Goal: Task Accomplishment & Management: Use online tool/utility

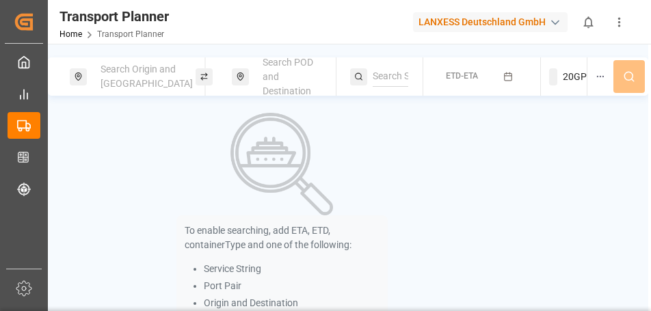
click at [122, 79] on span "Search Origin and [GEOGRAPHIC_DATA]" at bounding box center [147, 76] width 92 height 25
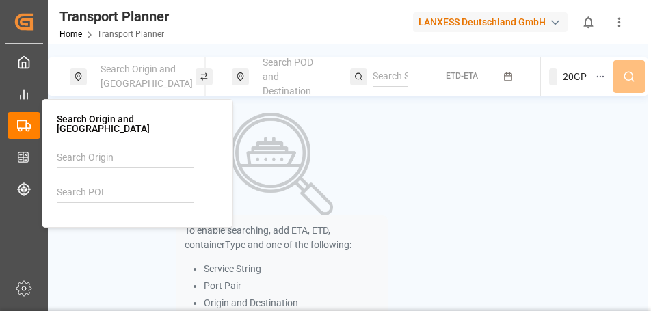
click at [108, 183] on input at bounding box center [125, 193] width 137 height 21
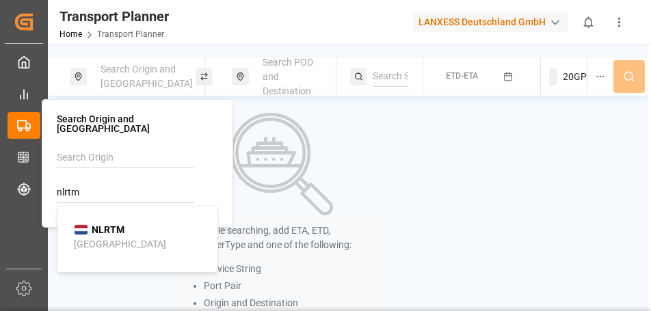
click at [127, 223] on div "NLRTM [GEOGRAPHIC_DATA]" at bounding box center [140, 237] width 133 height 29
type input "NLRTM"
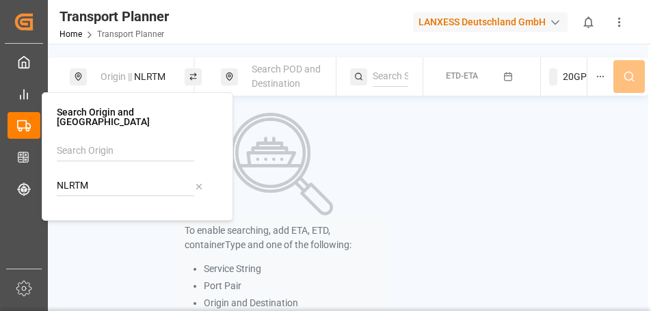
click at [305, 64] on span "Search POD and Destination" at bounding box center [286, 76] width 69 height 25
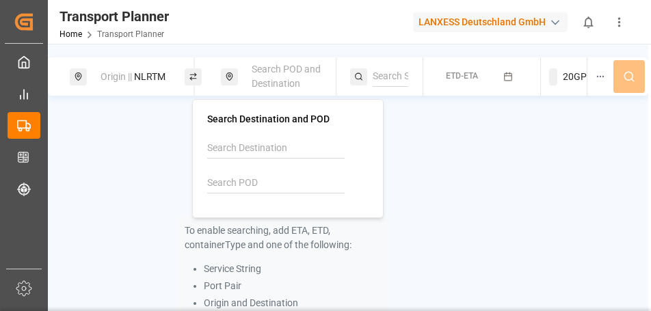
click at [277, 175] on input at bounding box center [275, 183] width 137 height 21
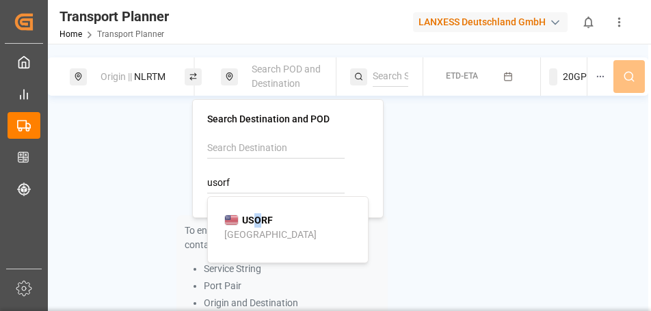
click at [256, 216] on span "USORF" at bounding box center [257, 220] width 31 height 14
type input "USORF"
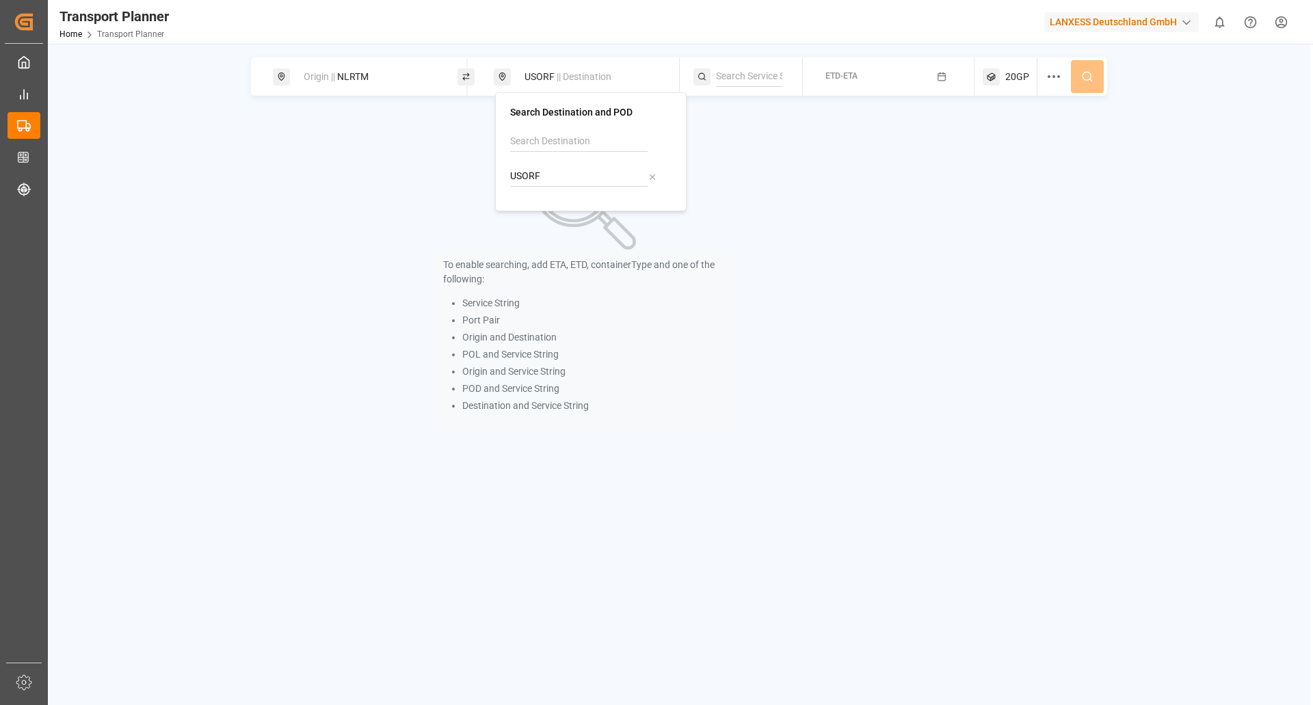
click at [650, 82] on div "ETD-ETA" at bounding box center [841, 76] width 32 height 12
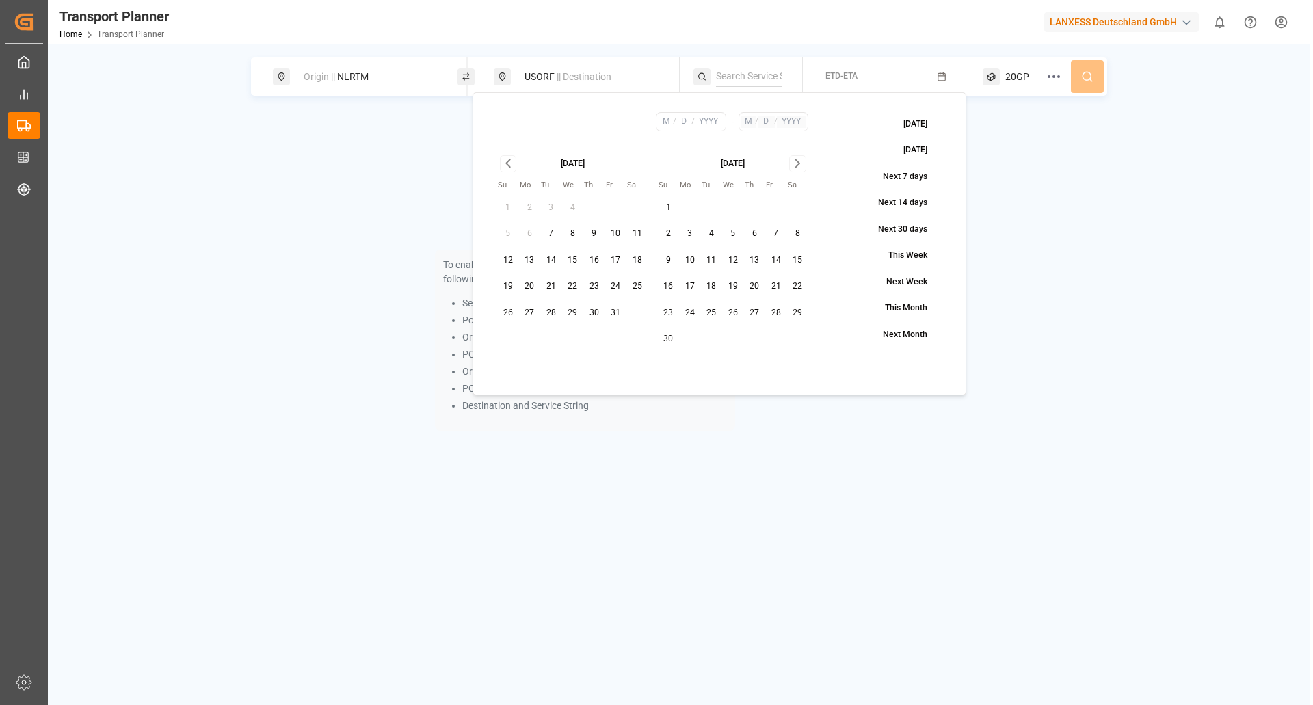
click at [525, 259] on button "13" at bounding box center [530, 261] width 22 height 22
type input "10"
type input "13"
type input "2025"
click at [650, 160] on icon "Go to next month" at bounding box center [798, 163] width 16 height 16
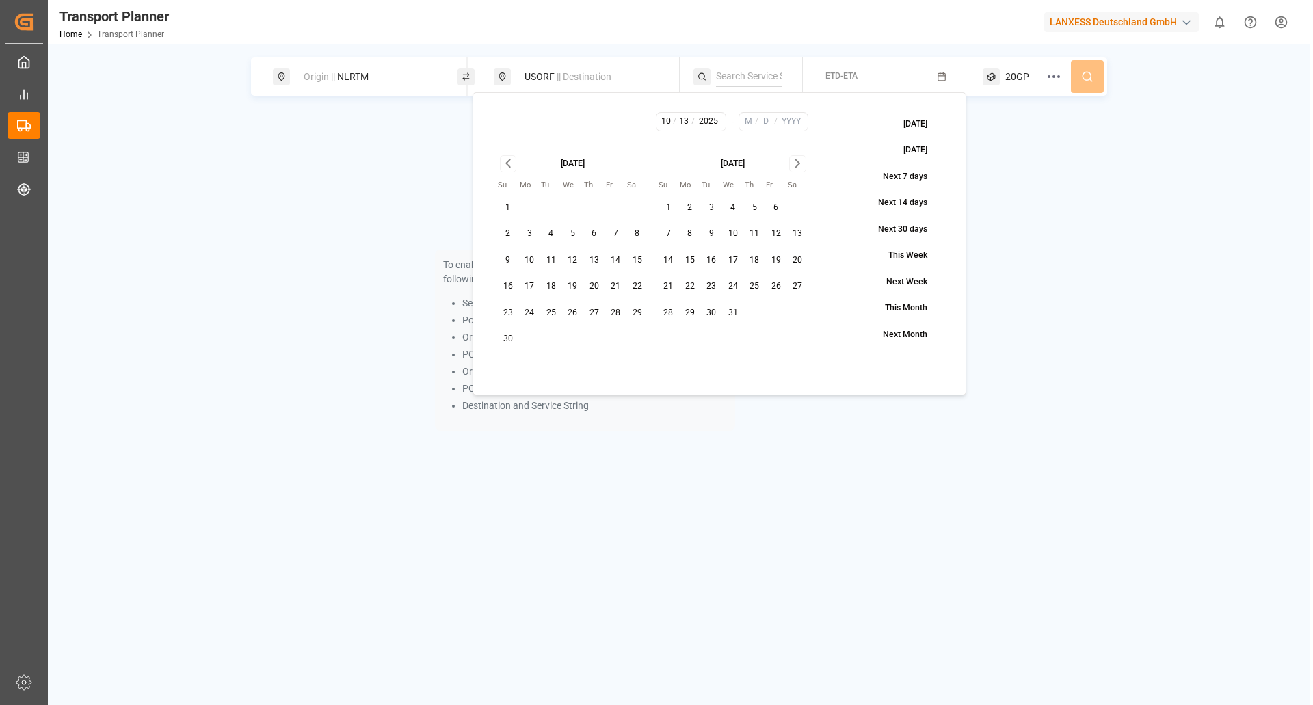
click at [650, 310] on button "31" at bounding box center [733, 313] width 22 height 22
type input "12"
type input "31"
type input "2025"
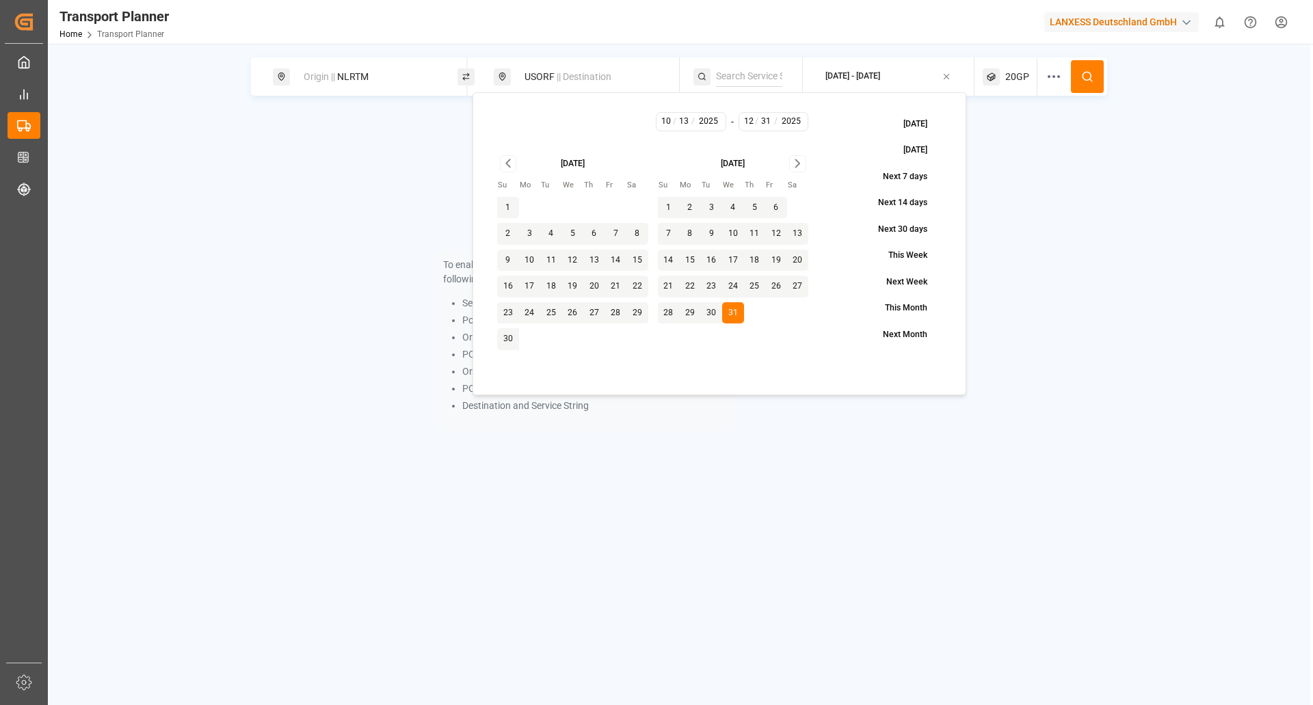
click at [650, 76] on icon at bounding box center [1087, 76] width 12 height 12
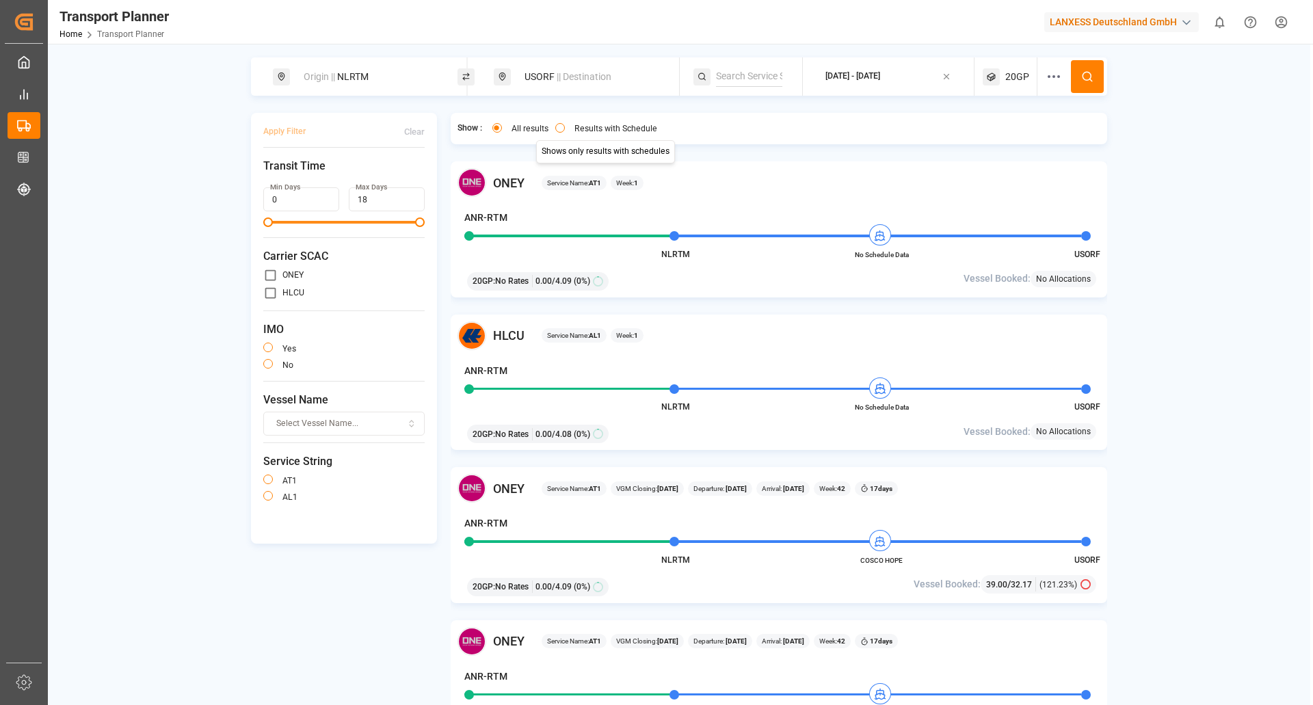
click at [611, 127] on label "Results with Schedule" at bounding box center [615, 128] width 83 height 8
click at [565, 127] on button "Results with Schedule" at bounding box center [560, 128] width 10 height 10
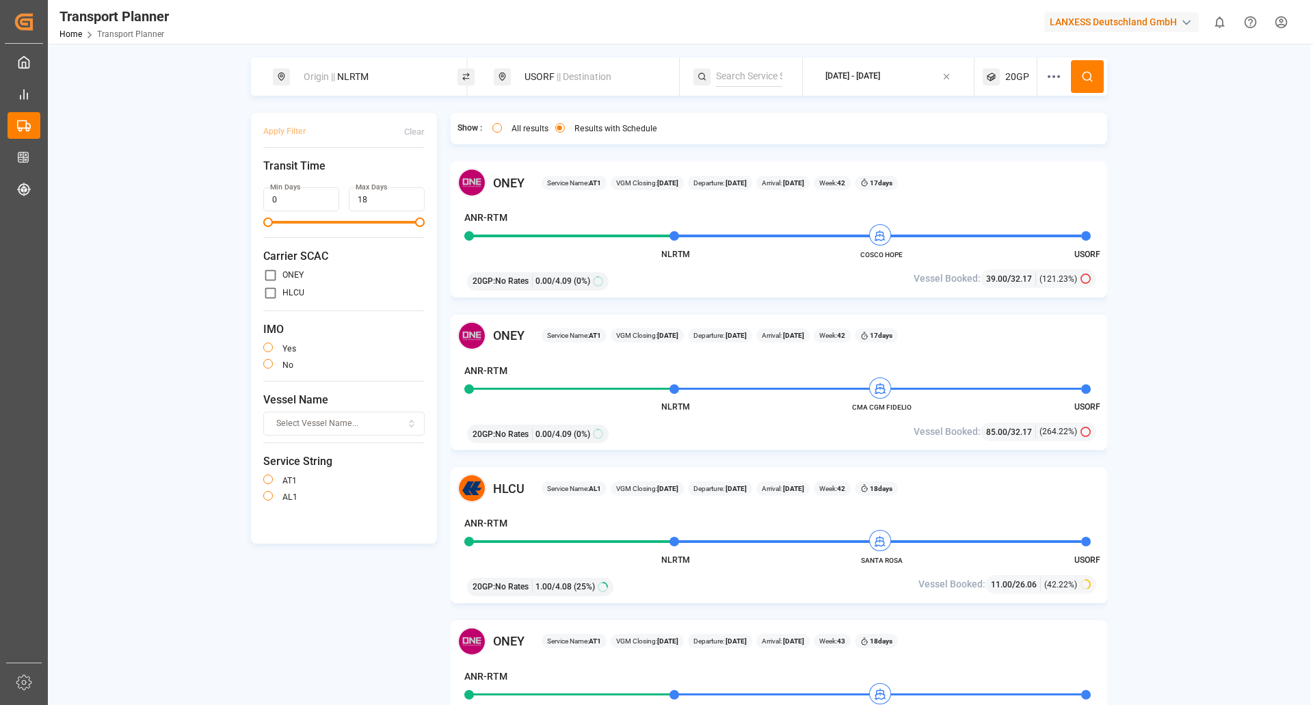
click at [530, 82] on div "USORF || Destination" at bounding box center [590, 76] width 148 height 25
drag, startPoint x: 551, startPoint y: 176, endPoint x: 449, endPoint y: 176, distance: 101.9
click at [449, 176] on body "Created by potrace 1.15, written by [PERSON_NAME] [DATE]-[DATE] Created by potr…" at bounding box center [656, 352] width 1313 height 705
type input "U"
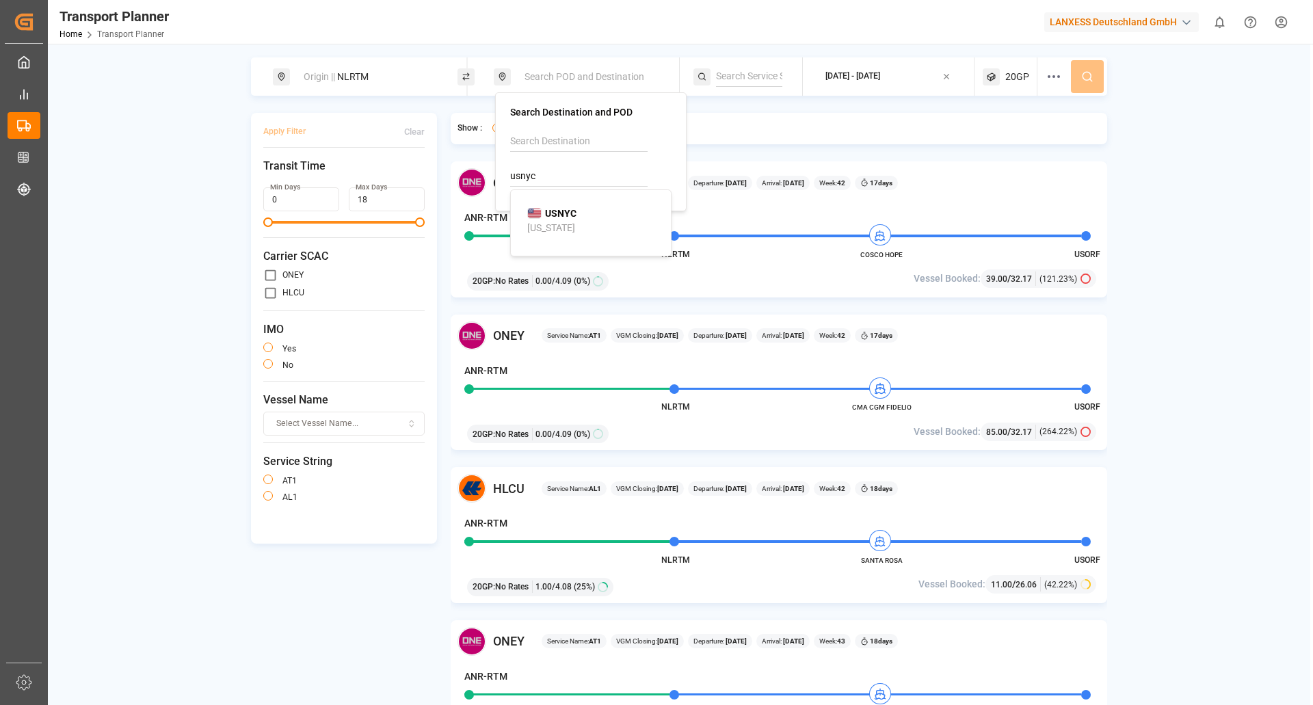
click at [561, 211] on b "USNYC" at bounding box center [560, 213] width 31 height 11
type input "USNYC"
click at [650, 77] on div "[DATE] - [DATE]" at bounding box center [852, 76] width 55 height 12
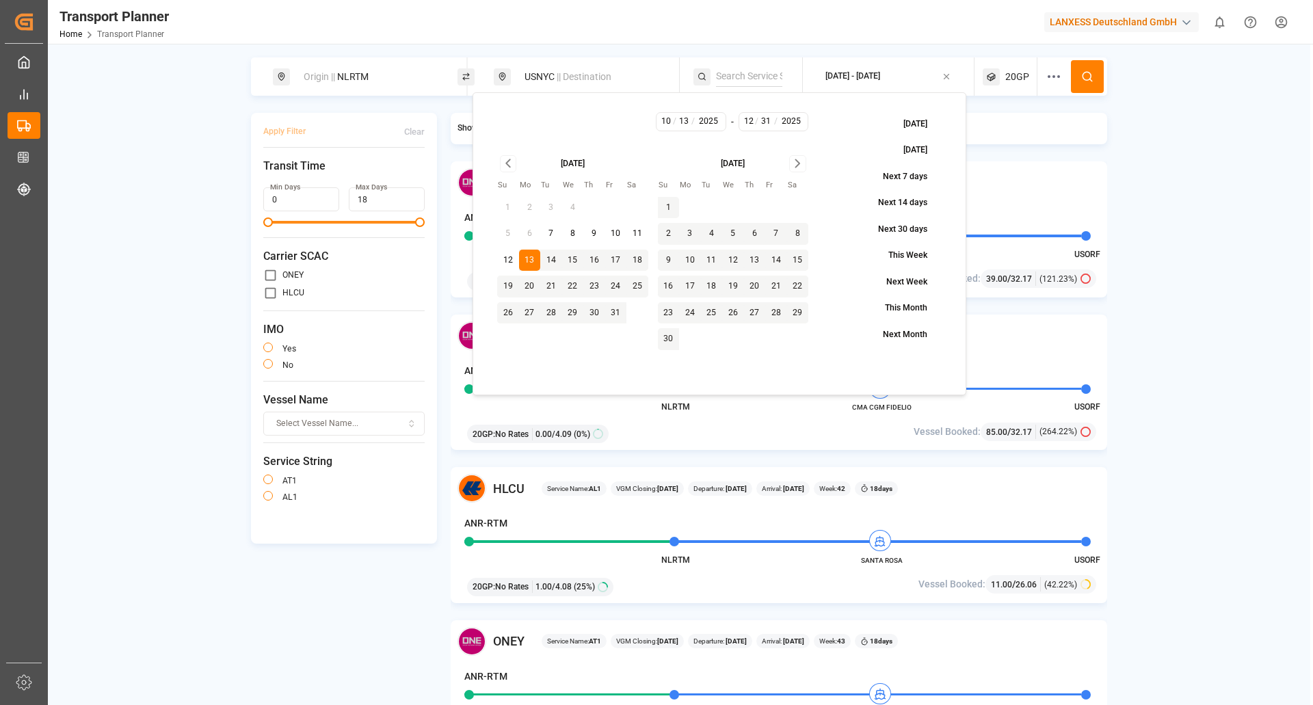
click at [635, 285] on button "25" at bounding box center [637, 287] width 22 height 22
type input "10"
type input "25"
drag, startPoint x: 637, startPoint y: 287, endPoint x: 724, endPoint y: 243, distance: 97.3
click at [637, 286] on button "25" at bounding box center [637, 287] width 22 height 22
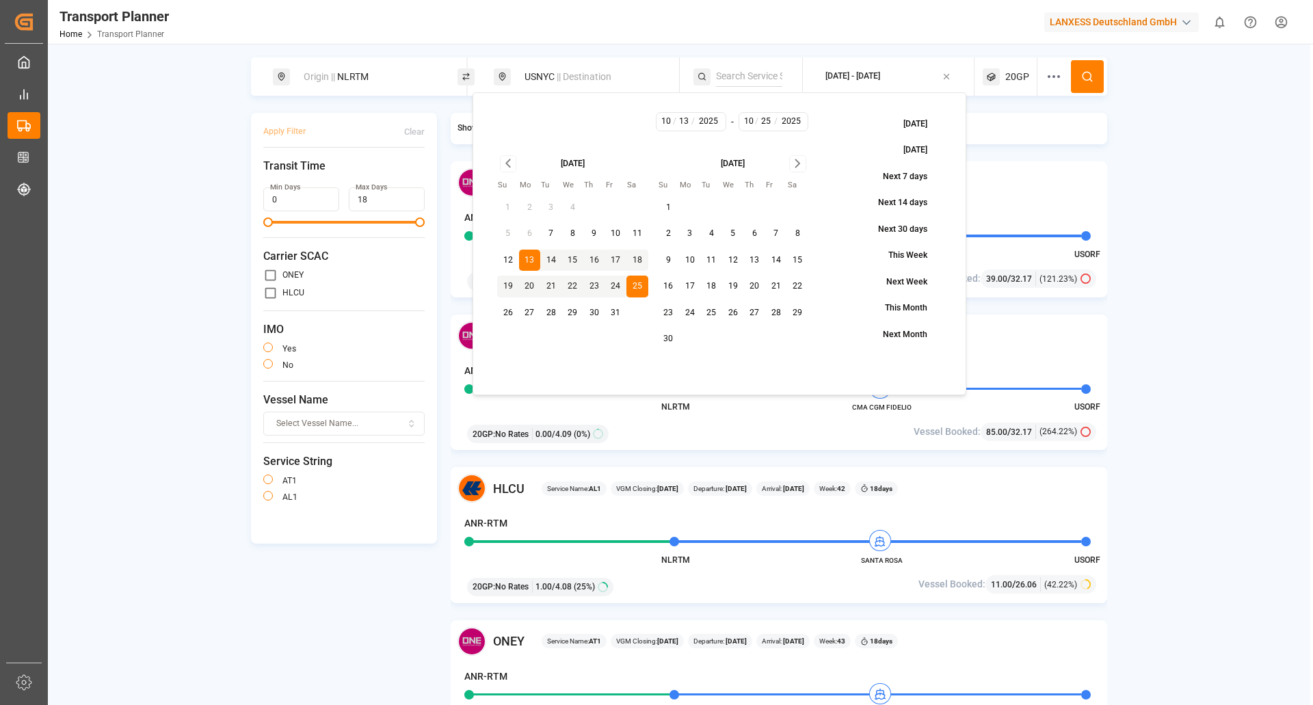
type input "25"
click at [650, 165] on icon "Go to next month" at bounding box center [797, 164] width 4 height 8
drag, startPoint x: 735, startPoint y: 312, endPoint x: 828, endPoint y: 265, distance: 104.3
click at [650, 310] on button "31" at bounding box center [733, 313] width 22 height 22
type input "12"
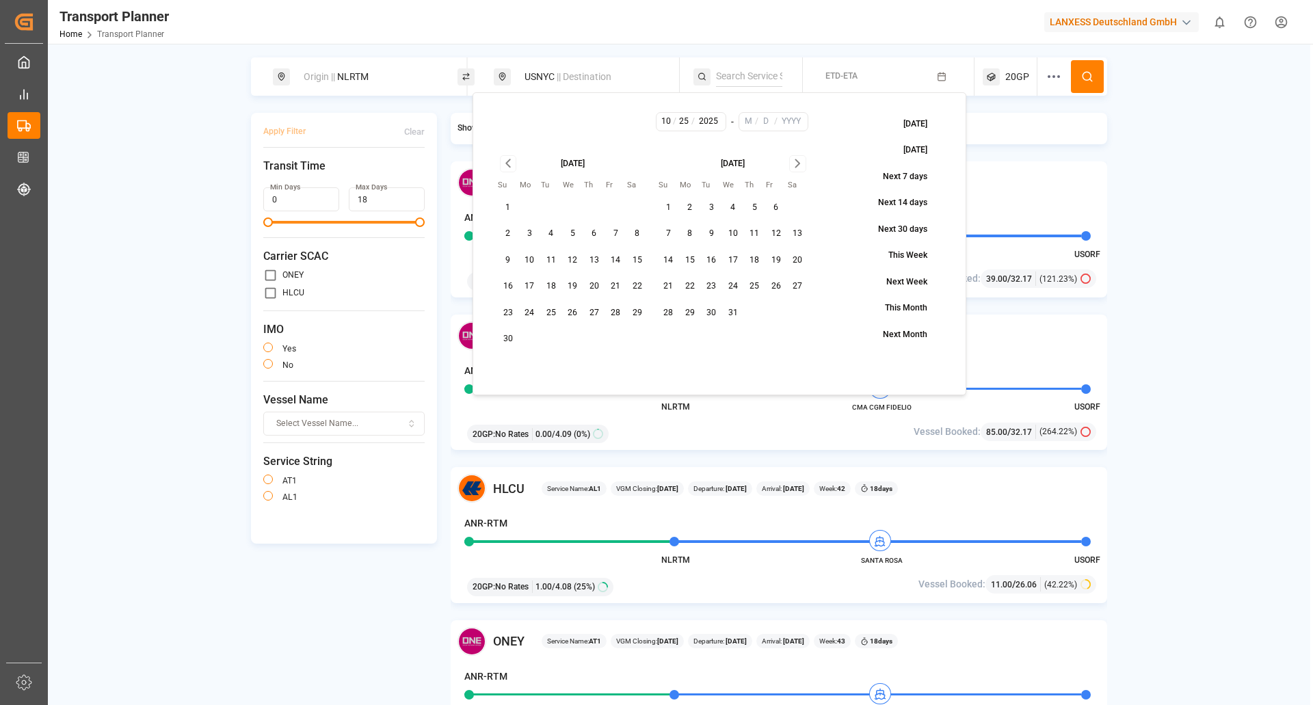
type input "31"
type input "2025"
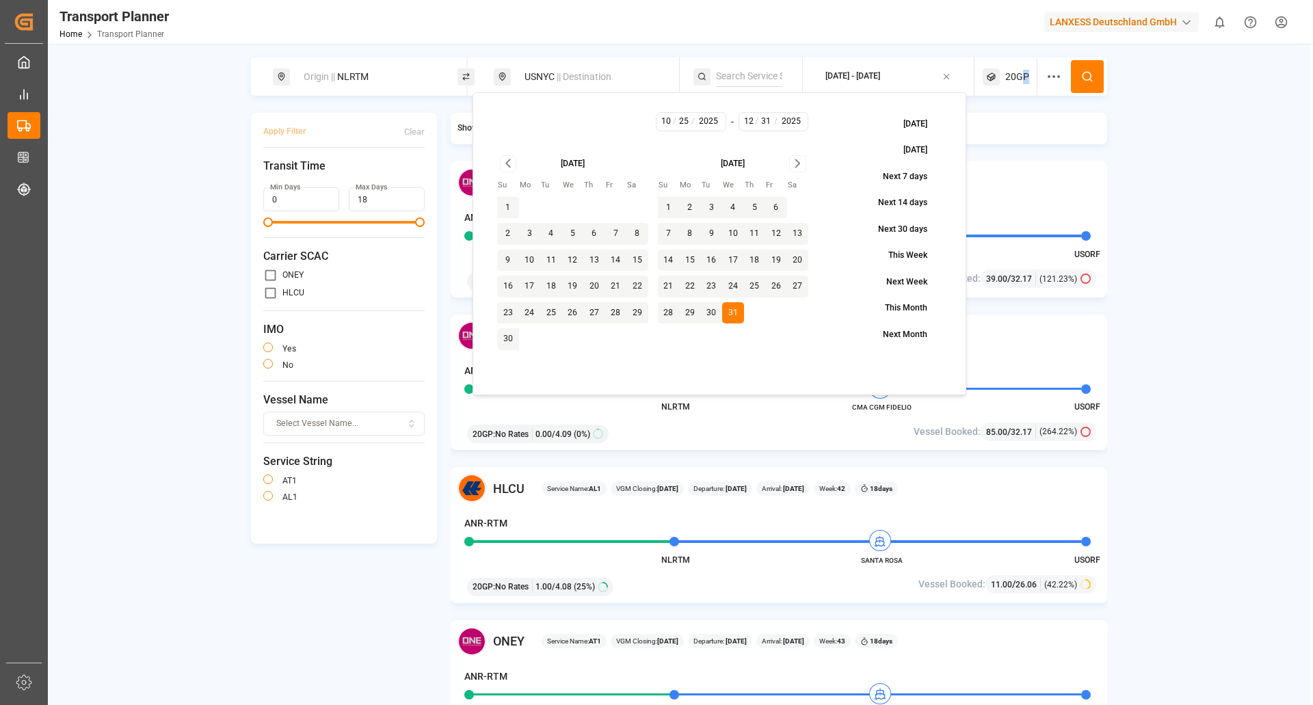
drag, startPoint x: 1023, startPoint y: 79, endPoint x: 1020, endPoint y: 93, distance: 14.8
click at [650, 80] on span "20GP" at bounding box center [1017, 77] width 24 height 14
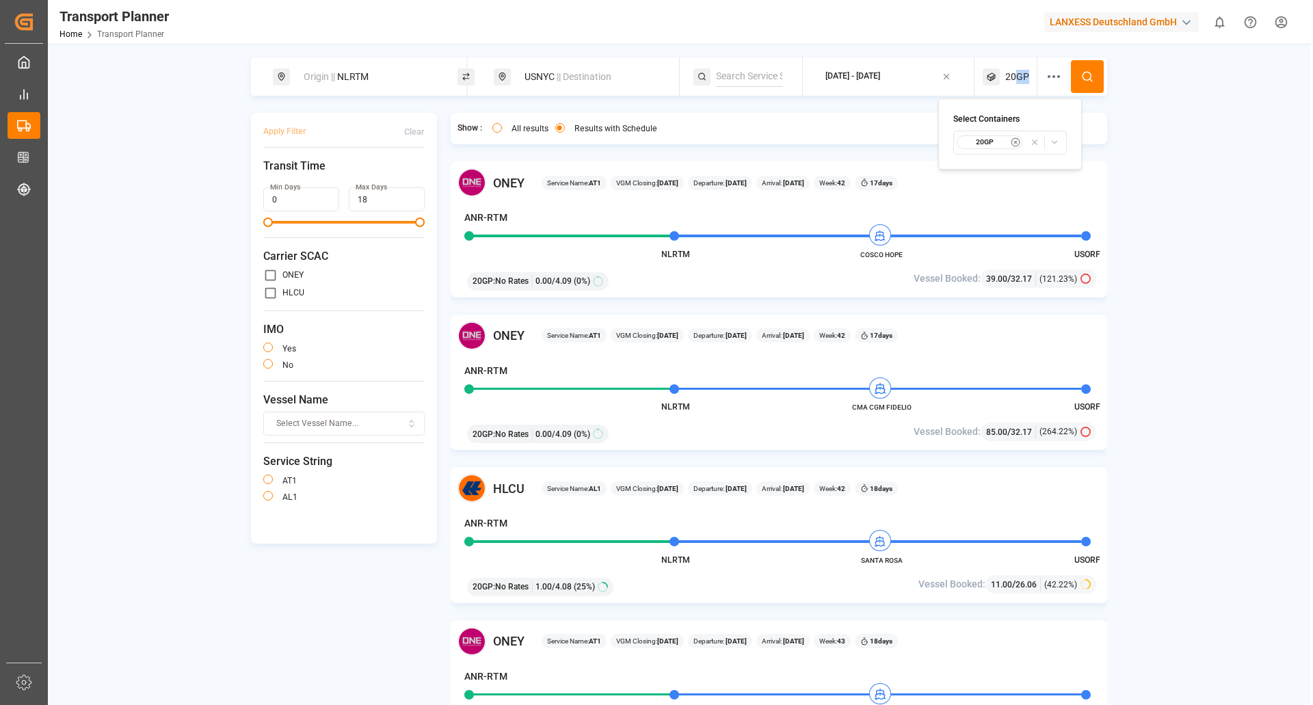
click at [650, 140] on icon "button" at bounding box center [1016, 142] width 10 height 10
click at [650, 145] on span "Select Container Type..." at bounding box center [997, 142] width 89 height 12
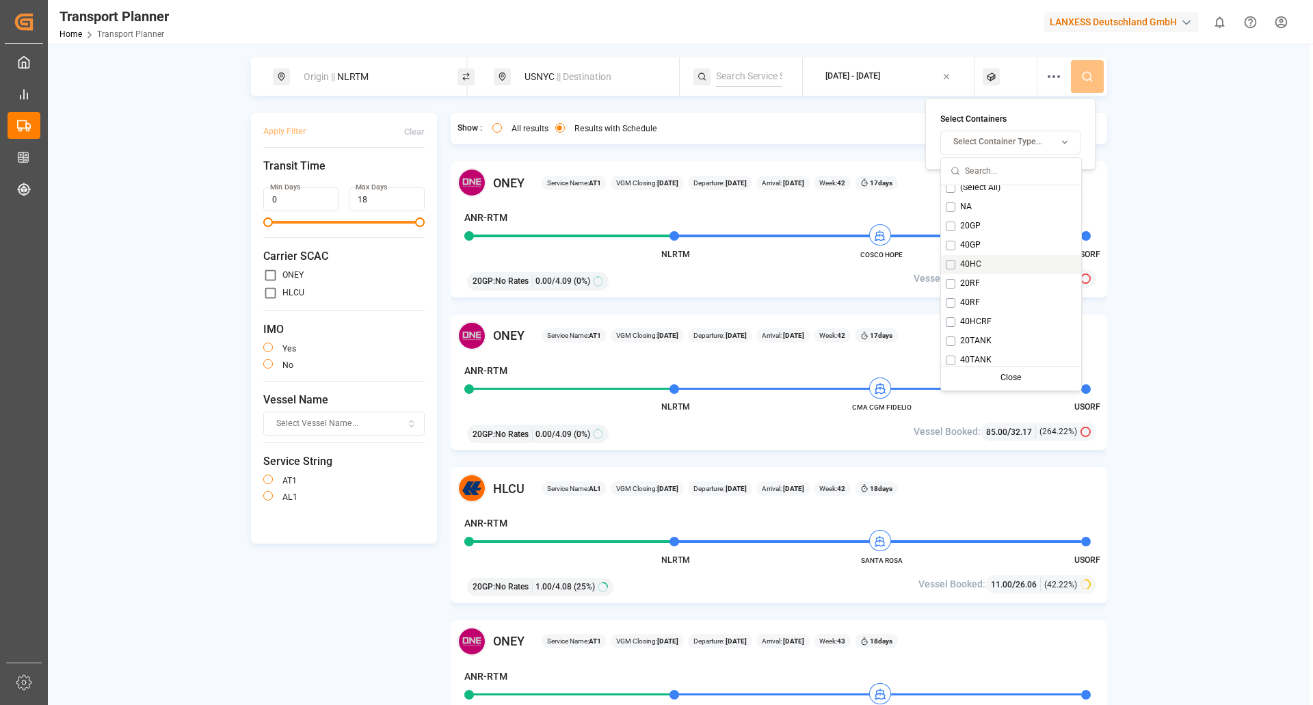
scroll to position [11, 0]
click at [650, 256] on button "Suggestions" at bounding box center [951, 261] width 10 height 10
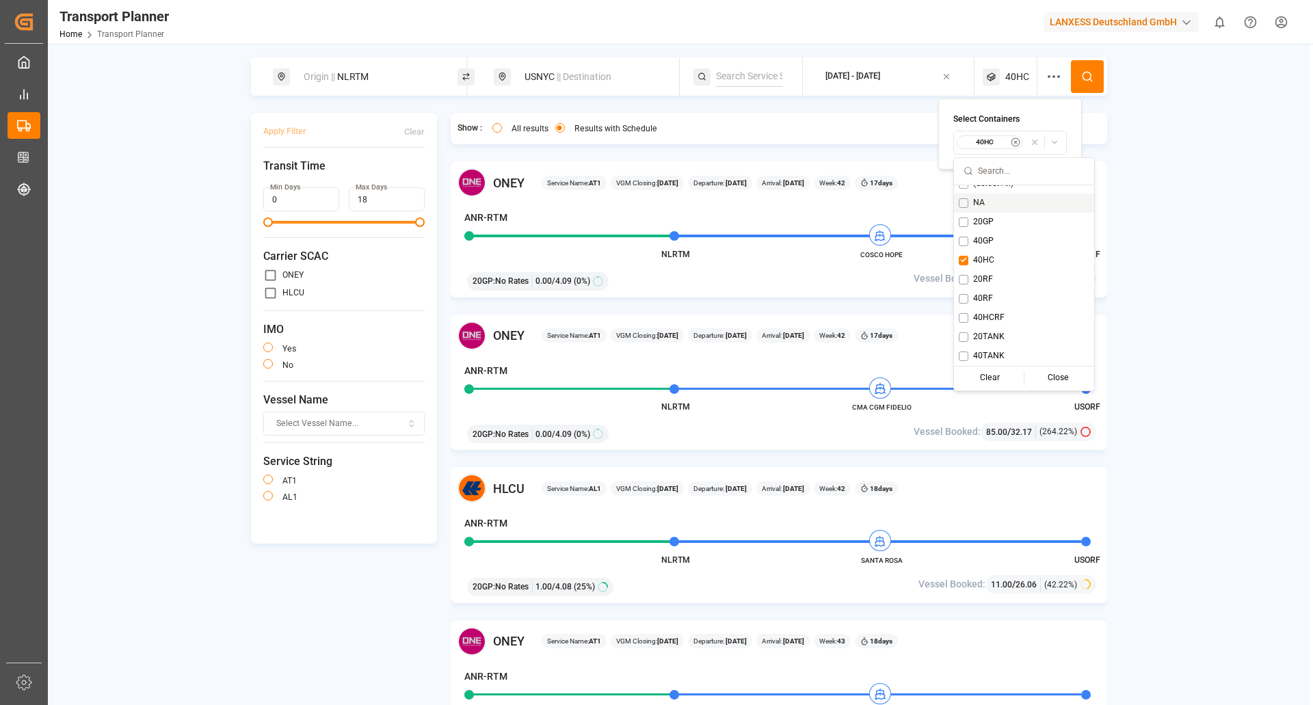
click at [650, 75] on button at bounding box center [1087, 76] width 33 height 33
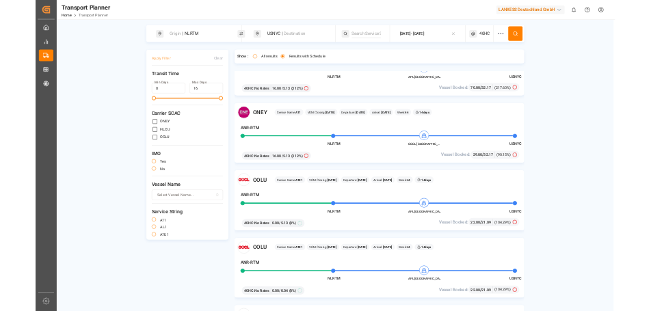
scroll to position [410, 0]
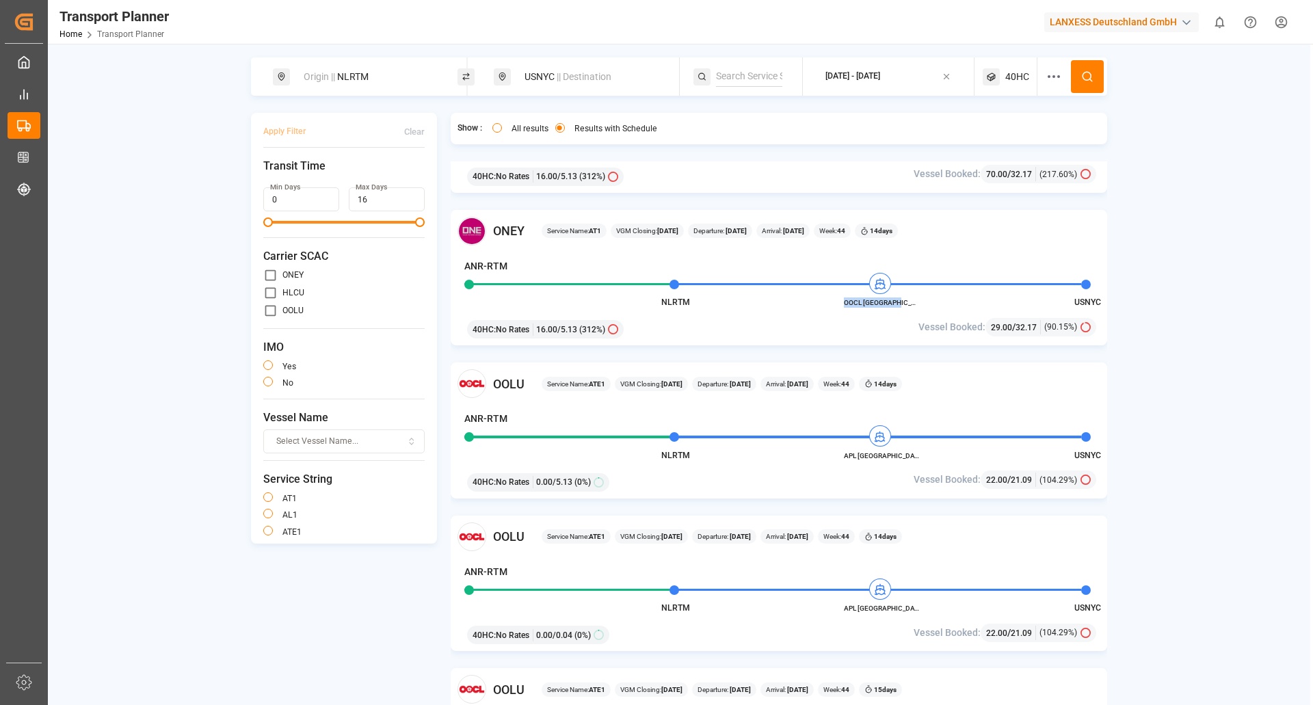
drag, startPoint x: 914, startPoint y: 304, endPoint x: 852, endPoint y: 304, distance: 62.2
click at [650, 304] on span "OOCL [GEOGRAPHIC_DATA]" at bounding box center [881, 303] width 75 height 10
copy span "OOCL [GEOGRAPHIC_DATA]"
click at [542, 75] on div "USNYC || Destination" at bounding box center [590, 76] width 148 height 25
click at [648, 177] on icon at bounding box center [653, 177] width 10 height 10
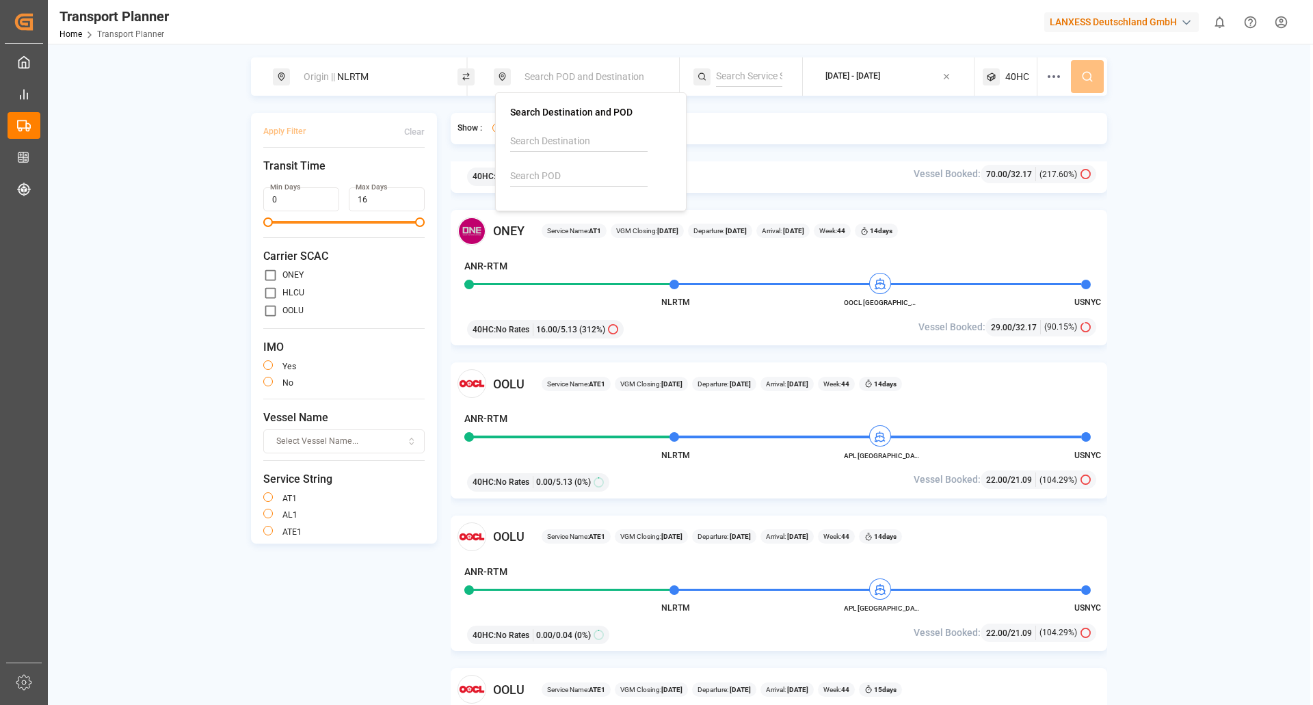
click at [580, 177] on input at bounding box center [578, 176] width 137 height 21
drag, startPoint x: 608, startPoint y: 211, endPoint x: 632, endPoint y: 210, distance: 23.9
click at [617, 210] on div "[PERSON_NAME]" at bounding box center [593, 221] width 133 height 29
type input "USCHI"
click at [650, 81] on button at bounding box center [1087, 76] width 33 height 33
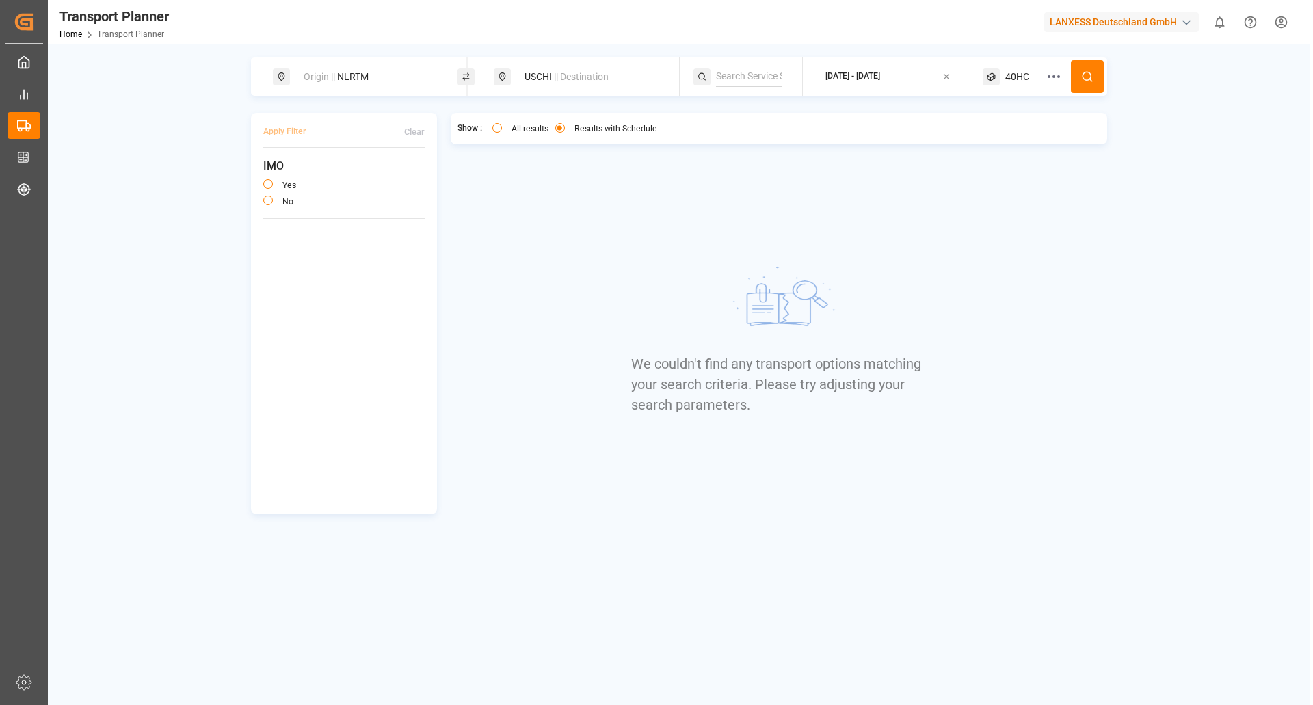
click at [523, 73] on div "USCHI || Destination" at bounding box center [590, 76] width 148 height 25
drag, startPoint x: 510, startPoint y: 176, endPoint x: 497, endPoint y: 176, distance: 12.3
click at [497, 176] on div "Search Destination and POD USCHI" at bounding box center [590, 151] width 191 height 119
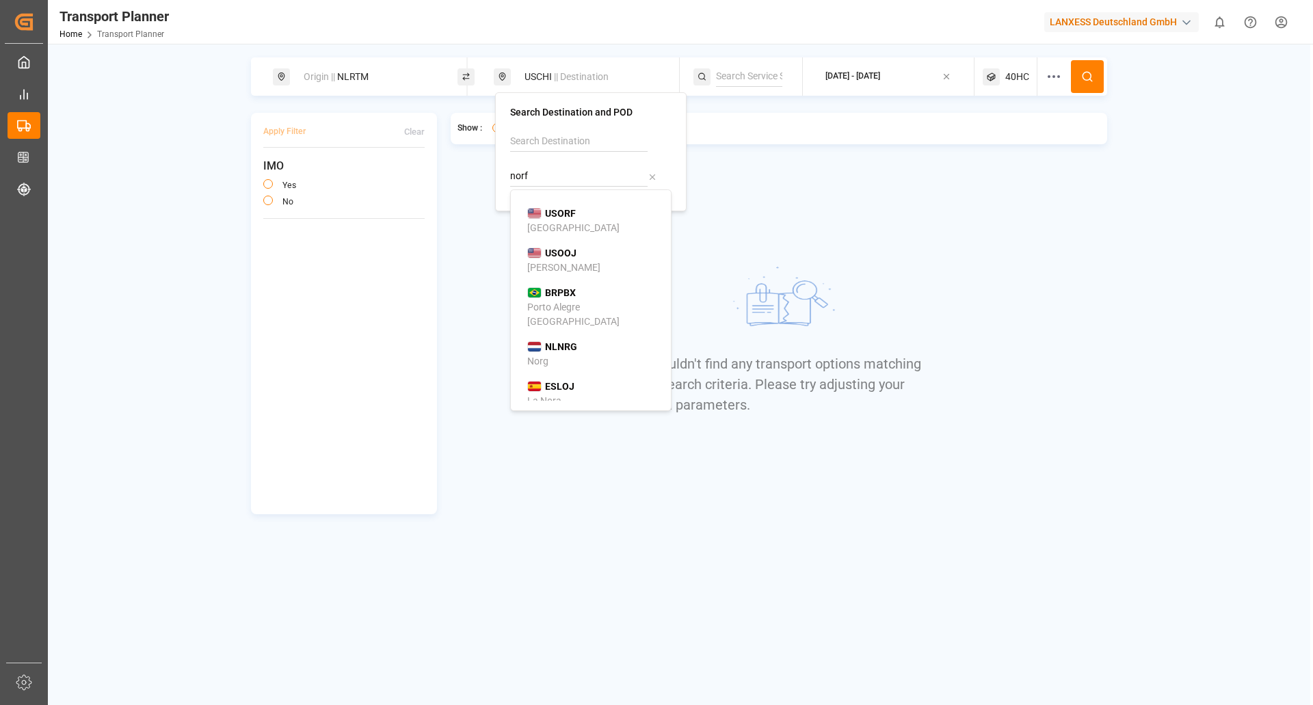
click at [594, 220] on div "USORF [GEOGRAPHIC_DATA]" at bounding box center [593, 221] width 133 height 29
type input "USORF"
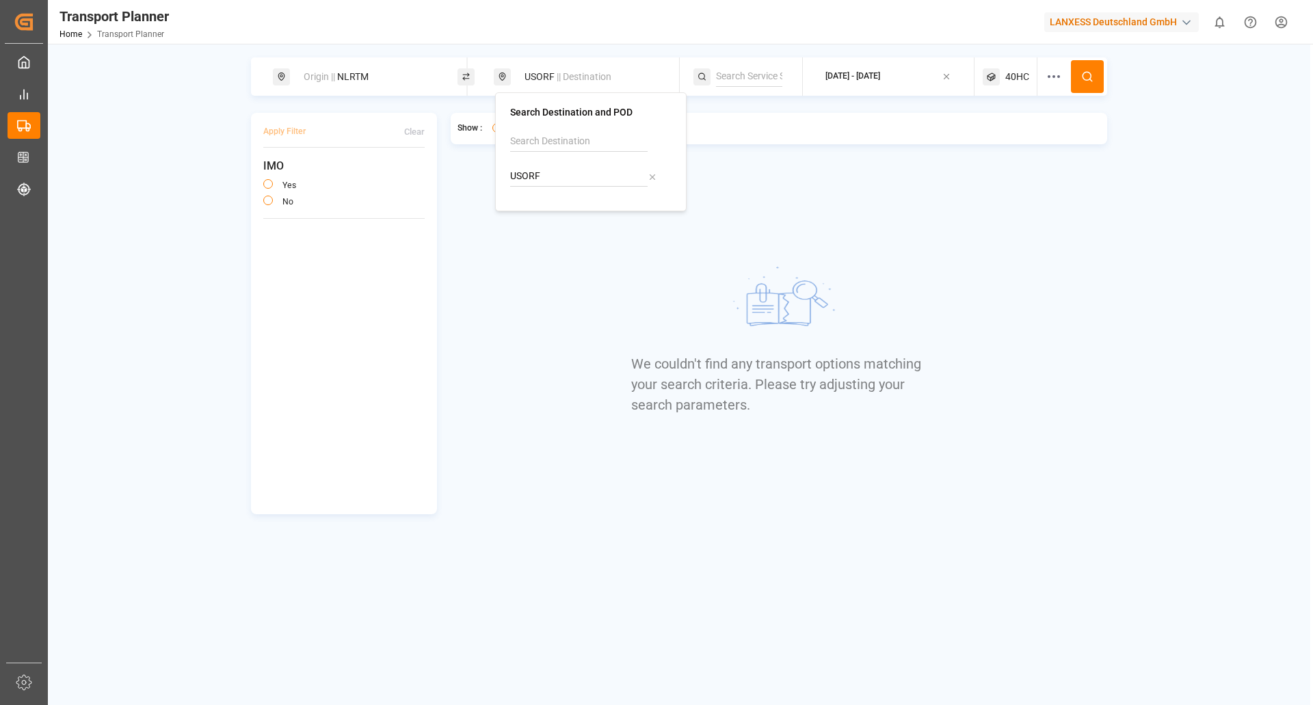
click at [650, 77] on icon at bounding box center [1087, 76] width 12 height 12
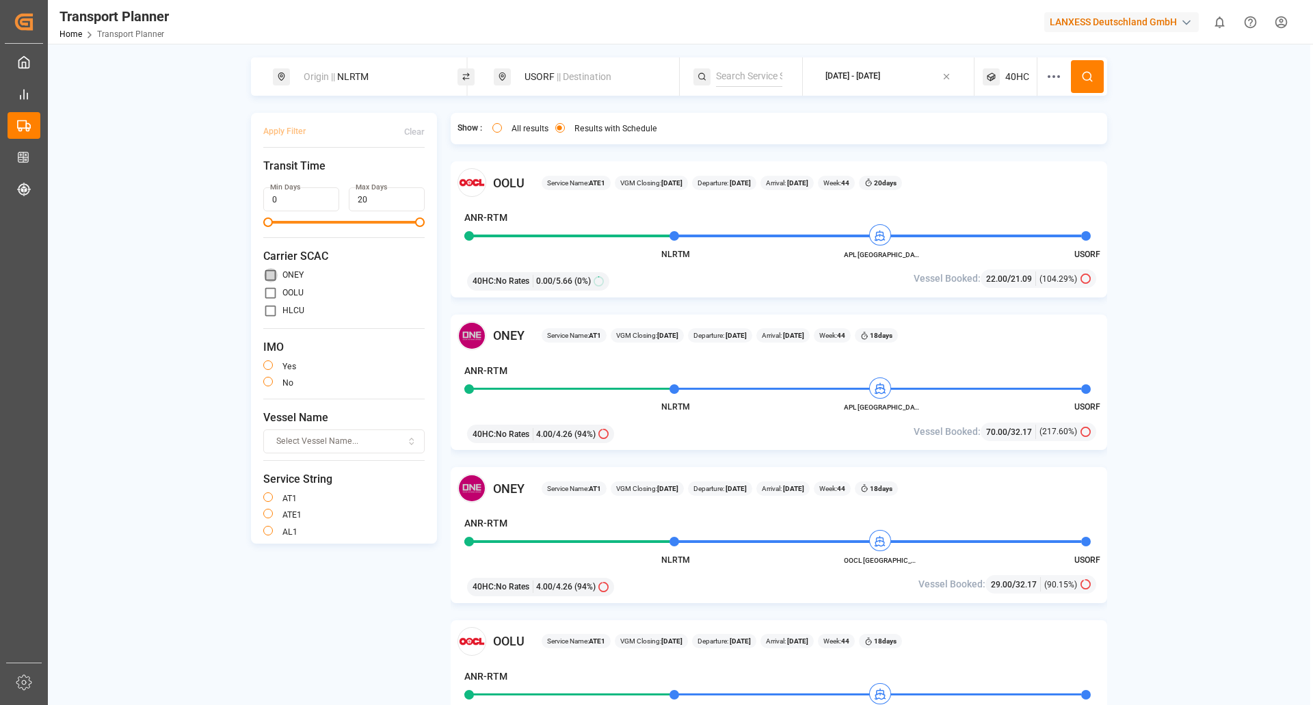
click at [265, 276] on input "primary checkbox" at bounding box center [270, 275] width 14 height 14
checkbox input "true"
click at [291, 131] on button "Apply Filter" at bounding box center [284, 132] width 42 height 24
